Goal: Find specific page/section: Find specific page/section

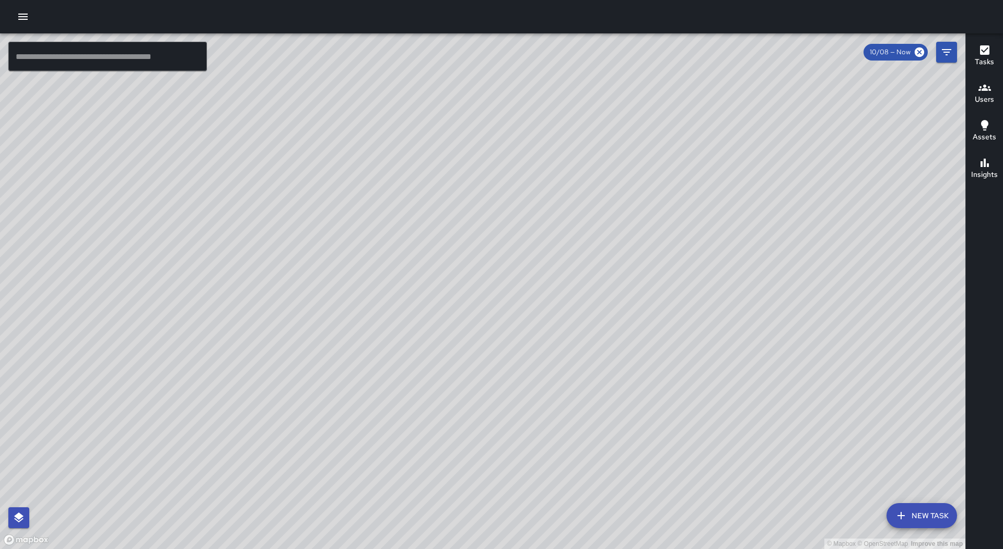
click at [24, 12] on icon "button" at bounding box center [23, 16] width 13 height 13
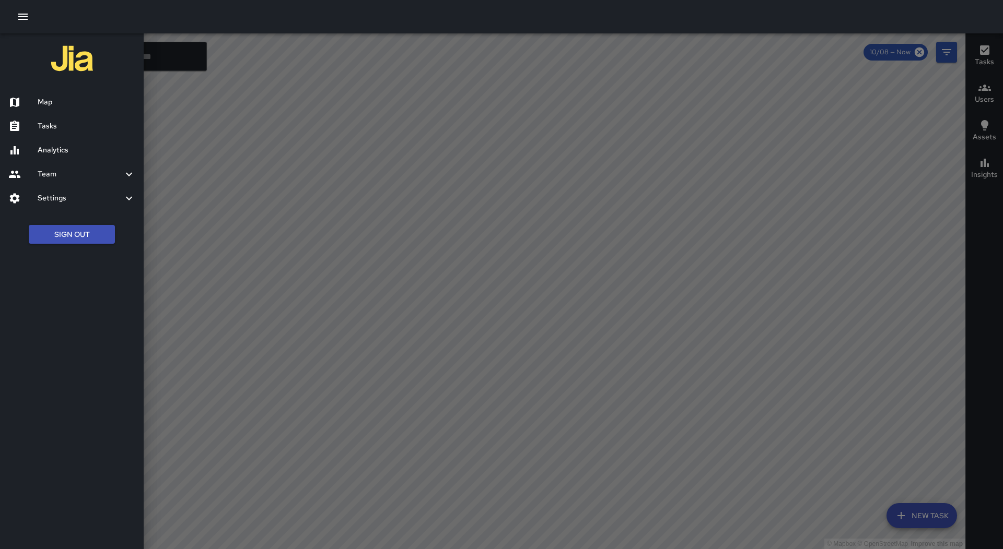
click at [64, 127] on h6 "Tasks" at bounding box center [87, 126] width 98 height 11
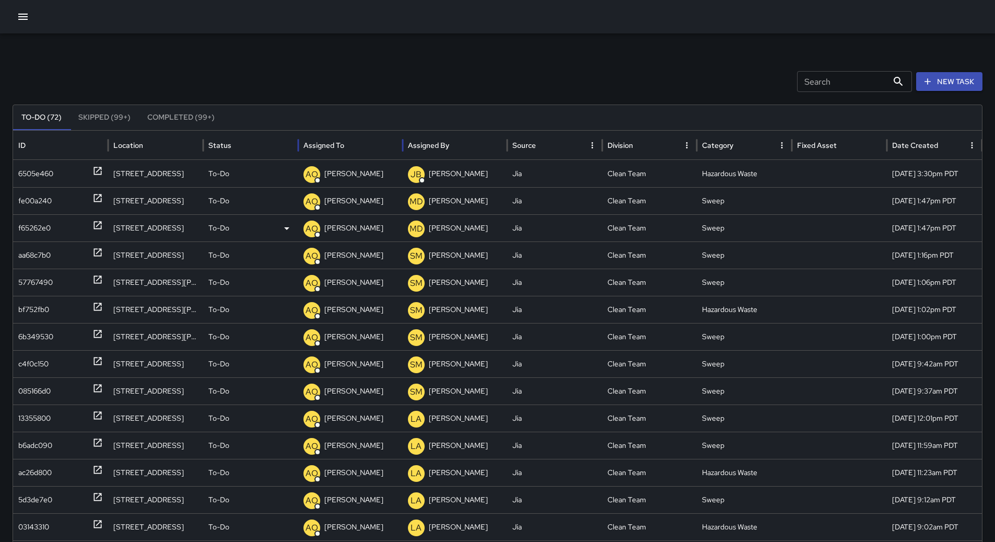
drag, startPoint x: 339, startPoint y: 153, endPoint x: 536, endPoint y: 234, distance: 212.6
click at [340, 153] on div "Assigned To" at bounding box center [350, 145] width 94 height 29
click at [342, 137] on div "Assigned To" at bounding box center [350, 145] width 94 height 29
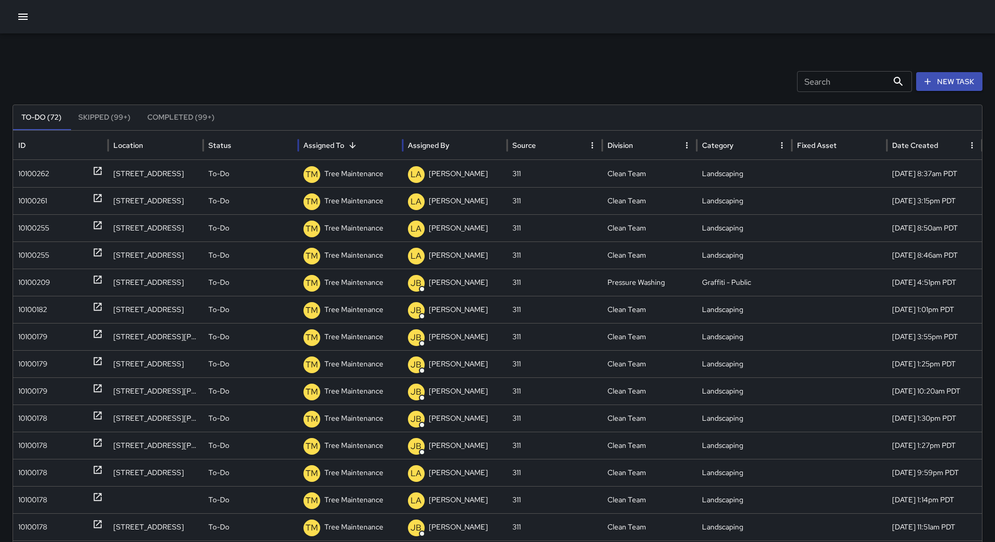
click at [344, 142] on div "Assigned To" at bounding box center [350, 145] width 94 height 29
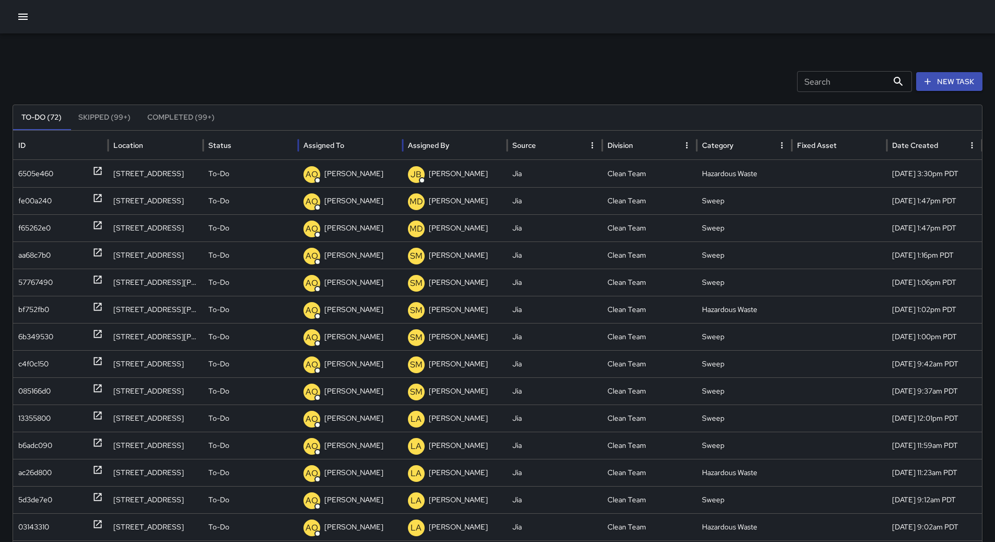
click at [344, 142] on div "Assigned To" at bounding box center [350, 145] width 94 height 29
click at [18, 13] on icon "button" at bounding box center [23, 16] width 13 height 13
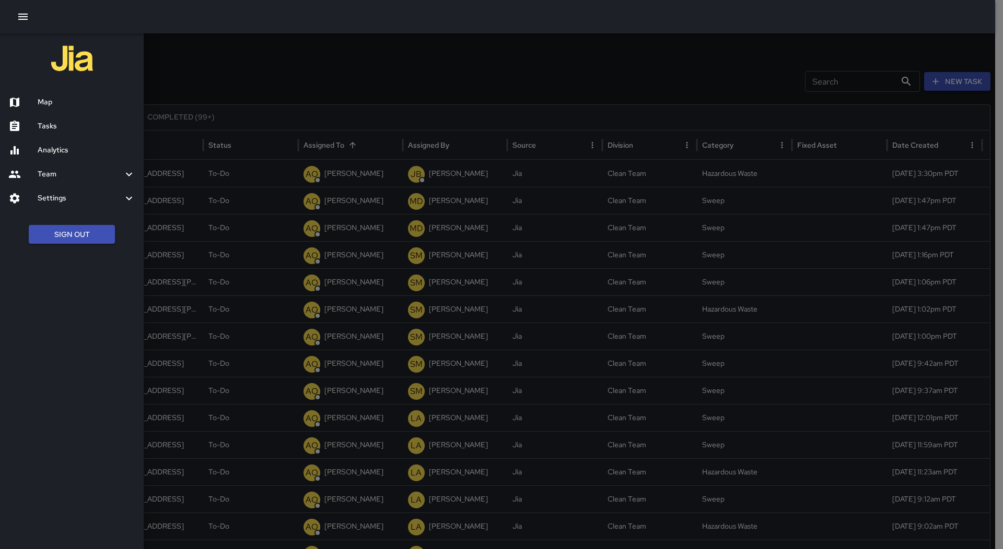
click at [52, 100] on h6 "Map" at bounding box center [87, 102] width 98 height 11
